Goal: Find specific page/section: Find specific page/section

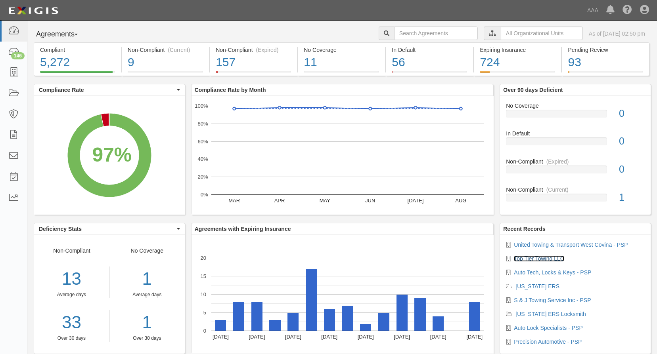
click at [503, 259] on link "Top Tier Towing LLC" at bounding box center [539, 259] width 50 height 6
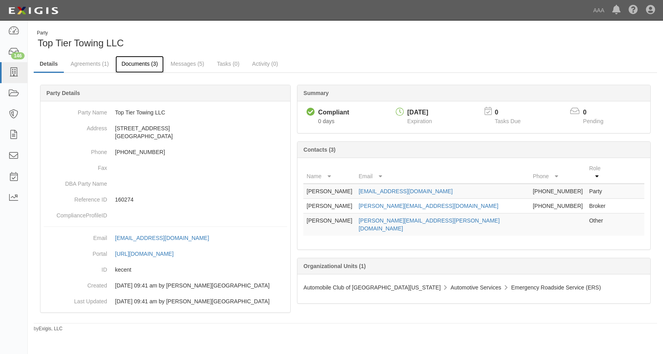
click at [139, 63] on link "Documents (3)" at bounding box center [139, 64] width 48 height 17
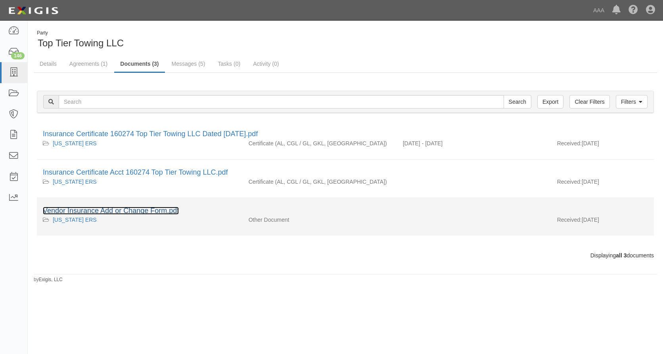
click at [167, 210] on link "Vendor Insurance Add or Change Form.pdf" at bounding box center [111, 211] width 136 height 8
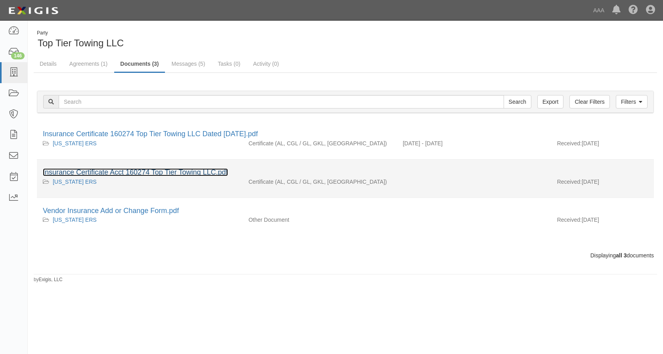
click at [137, 171] on link "Insurance Certificate Acct 160274 Top Tier Towing LLC.pdf" at bounding box center [135, 172] width 185 height 8
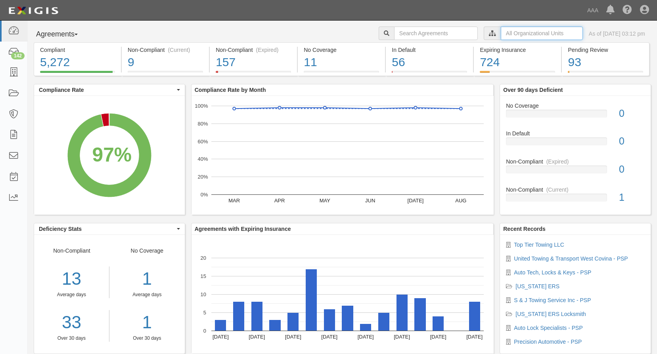
click at [512, 32] on input "text" at bounding box center [542, 33] width 82 height 13
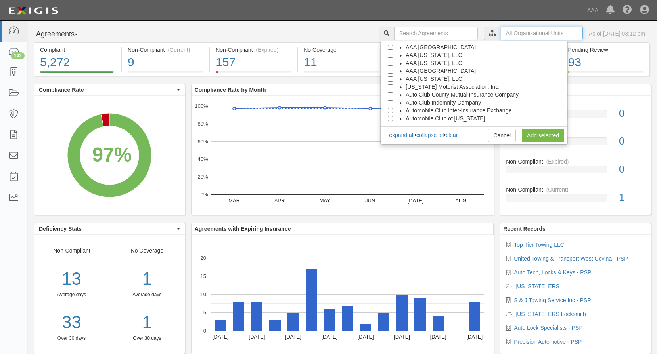
scroll to position [32, 0]
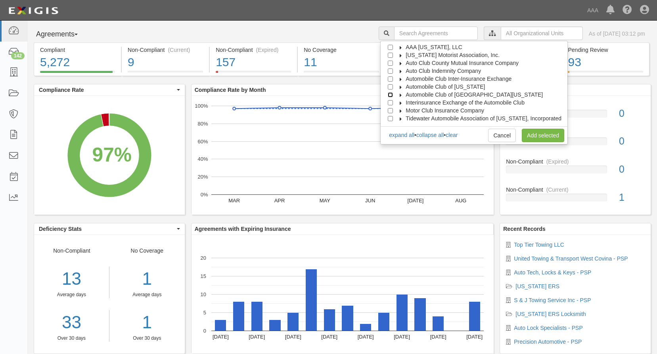
click at [393, 94] on input "Automobile Club of [GEOGRAPHIC_DATA][US_STATE]" at bounding box center [390, 94] width 5 height 5
checkbox input "true"
click at [531, 133] on link "Add selected" at bounding box center [543, 135] width 42 height 13
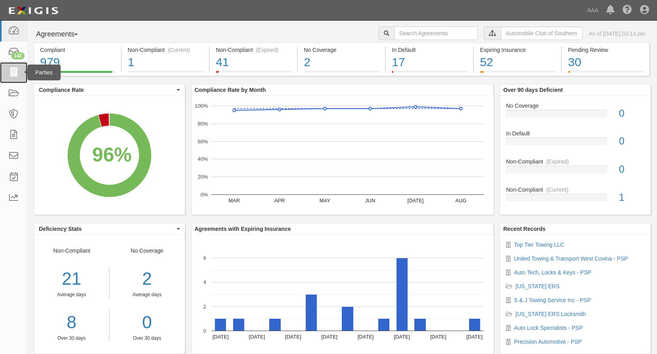
click at [15, 73] on icon at bounding box center [13, 72] width 11 height 9
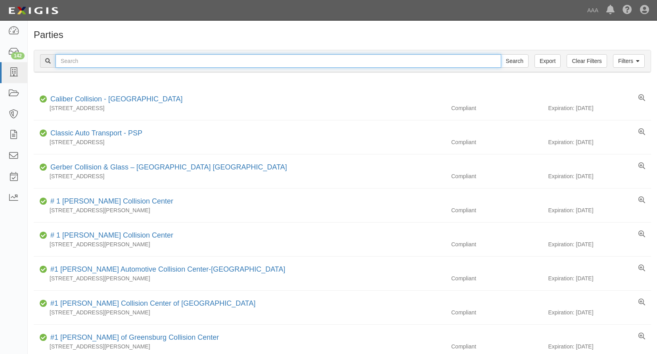
click at [98, 61] on input "text" at bounding box center [277, 60] width 445 height 13
type input "all wayz towing"
click at [501, 54] on input "Search" at bounding box center [515, 60] width 28 height 13
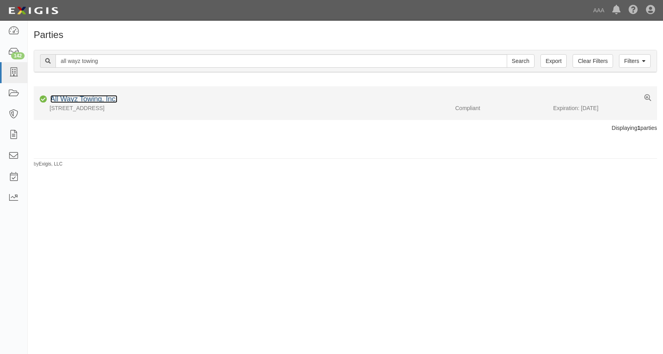
click at [79, 98] on link "All Wayz Towing, Inc." at bounding box center [83, 99] width 67 height 8
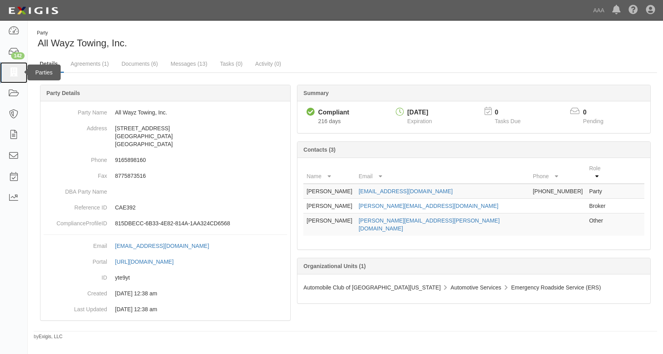
click at [12, 73] on icon at bounding box center [13, 72] width 11 height 9
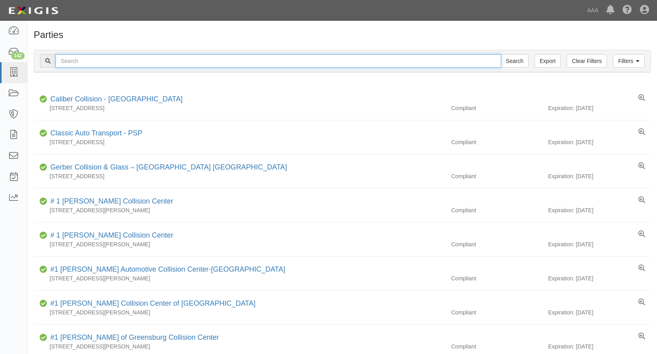
click at [98, 59] on input "text" at bounding box center [277, 60] width 445 height 13
type input "affordable Auto Locks & Keys"
click at [501, 54] on input "Search" at bounding box center [515, 60] width 28 height 13
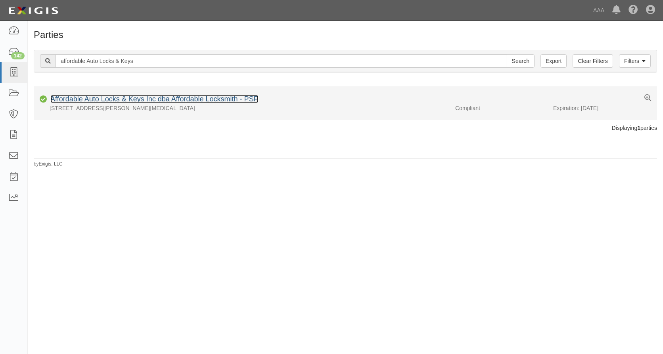
click at [102, 98] on link "Affordable Auto Locks & Keys Inc dba Affordable Locksmith - PSP" at bounding box center [154, 99] width 208 height 8
